Goal: Transaction & Acquisition: Purchase product/service

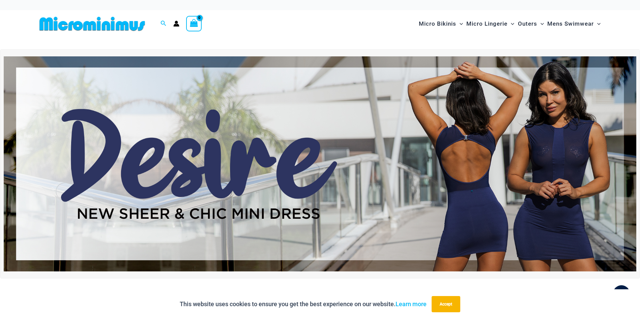
click at [359, 184] on img at bounding box center [320, 163] width 633 height 215
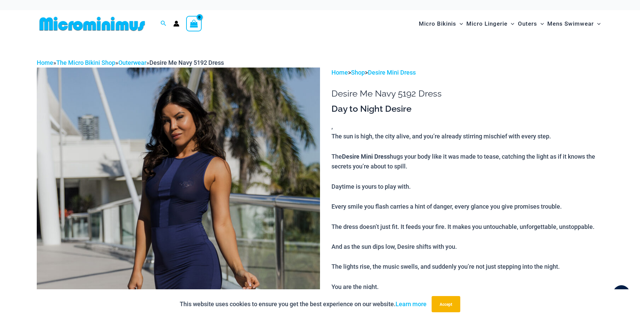
click at [183, 230] on img at bounding box center [178, 279] width 283 height 425
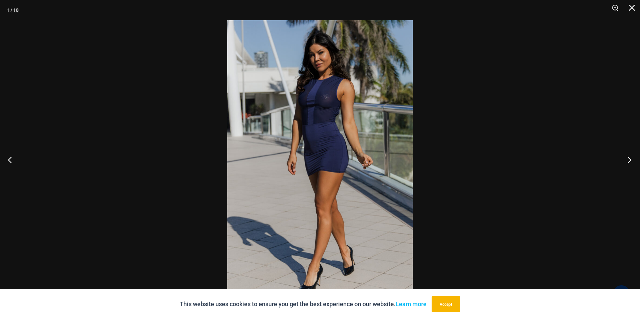
click at [631, 159] on button "Next" at bounding box center [627, 160] width 25 height 34
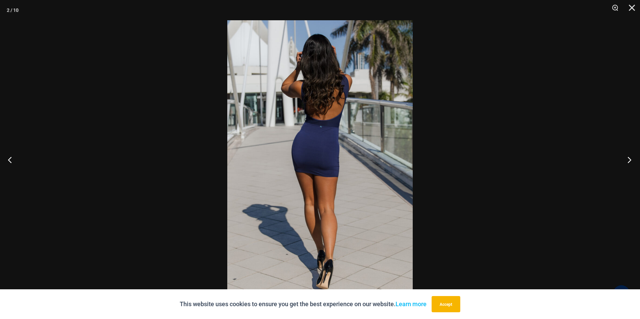
click at [631, 159] on button "Next" at bounding box center [627, 160] width 25 height 34
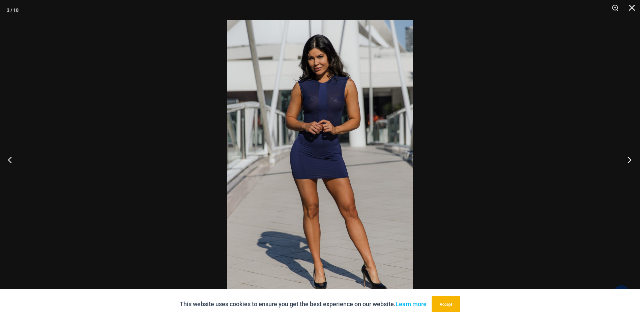
click at [631, 159] on button "Next" at bounding box center [627, 160] width 25 height 34
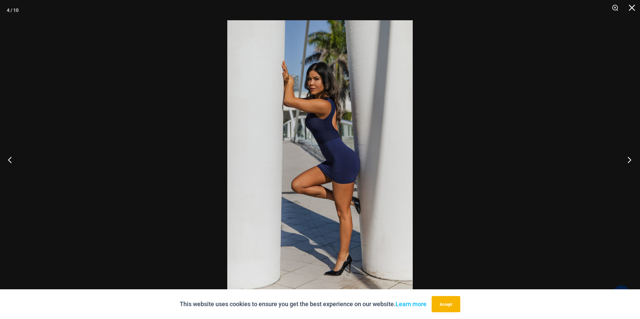
click at [631, 159] on button "Next" at bounding box center [627, 160] width 25 height 34
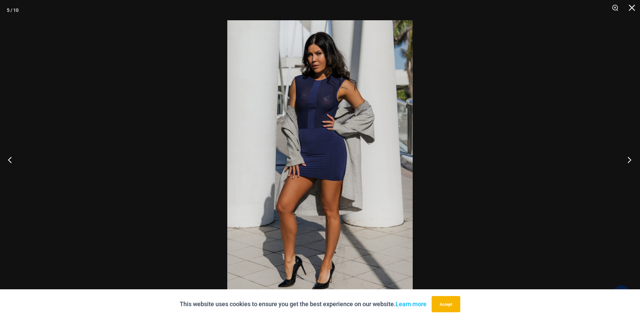
click at [630, 160] on button "Next" at bounding box center [627, 160] width 25 height 34
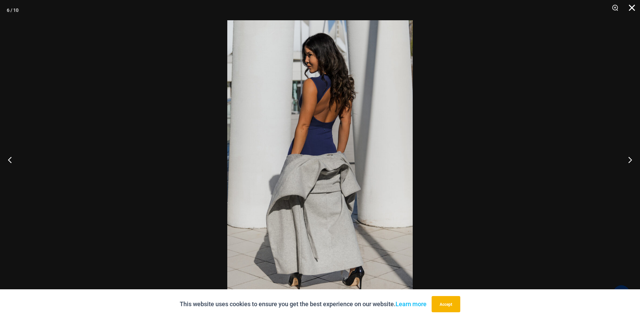
click at [634, 6] on button "Close" at bounding box center [629, 10] width 17 height 20
